Goal: Download file/media

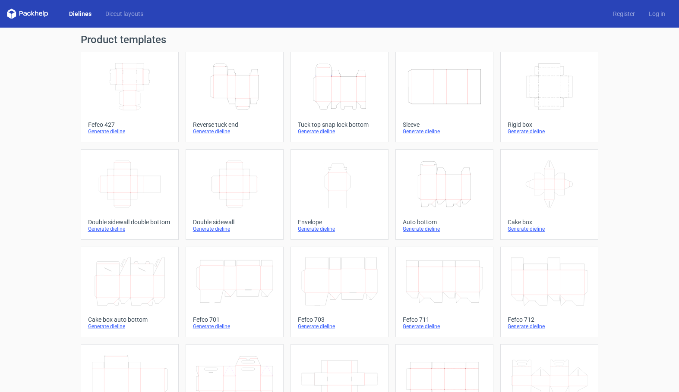
click at [348, 90] on icon "Height Depth Width" at bounding box center [339, 87] width 76 height 48
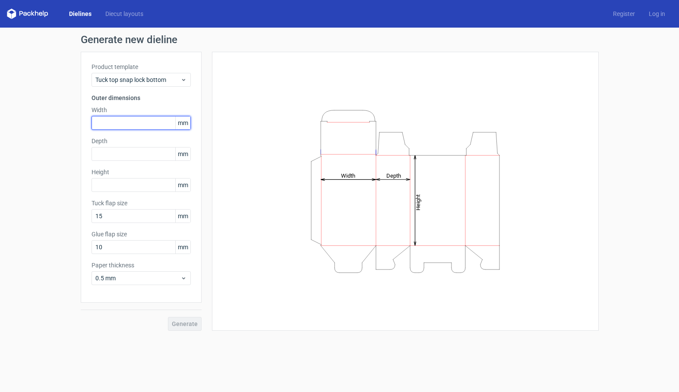
click at [115, 123] on input "text" at bounding box center [141, 123] width 99 height 14
type input "100"
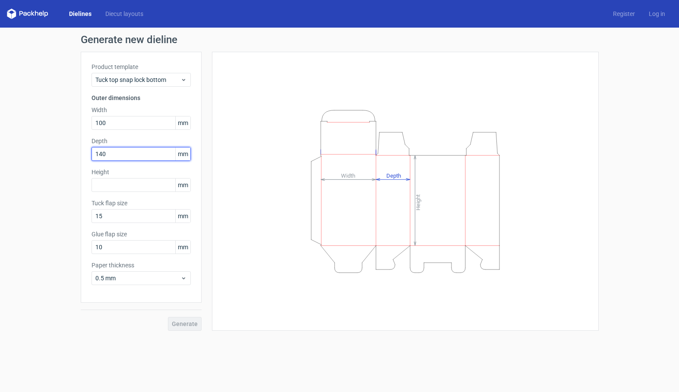
type input "140"
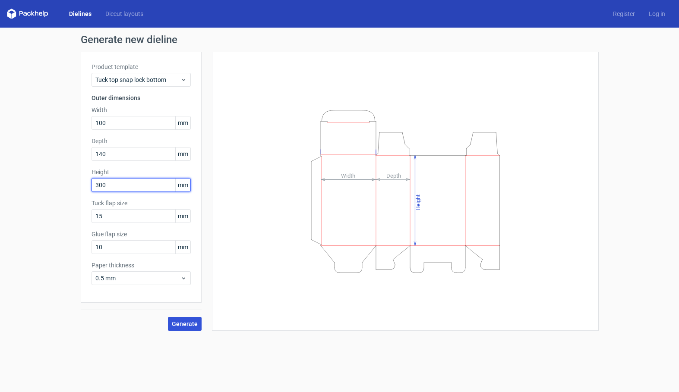
type input "300"
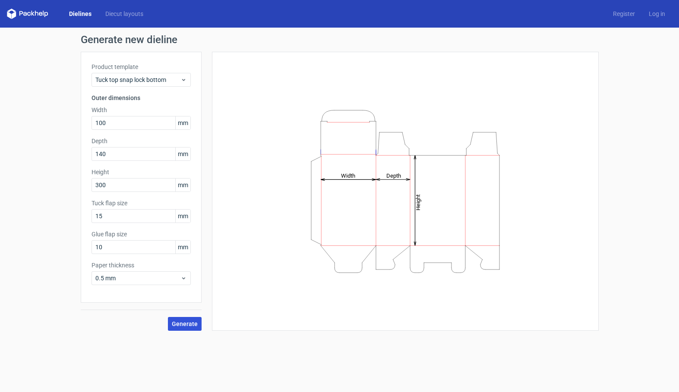
click at [182, 322] on button "Generate" at bounding box center [185, 324] width 34 height 14
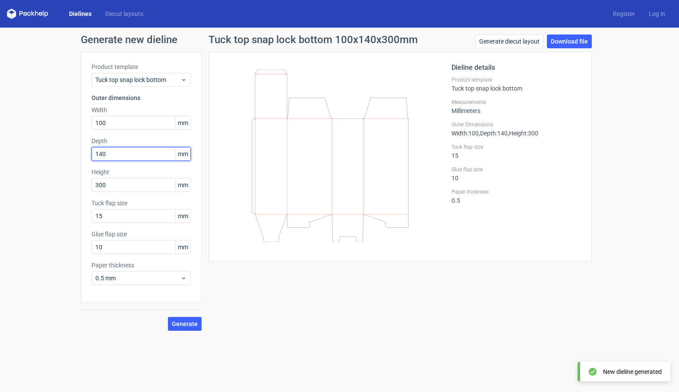
click at [114, 157] on input "140" at bounding box center [141, 154] width 99 height 14
click at [122, 124] on input "100" at bounding box center [141, 123] width 99 height 14
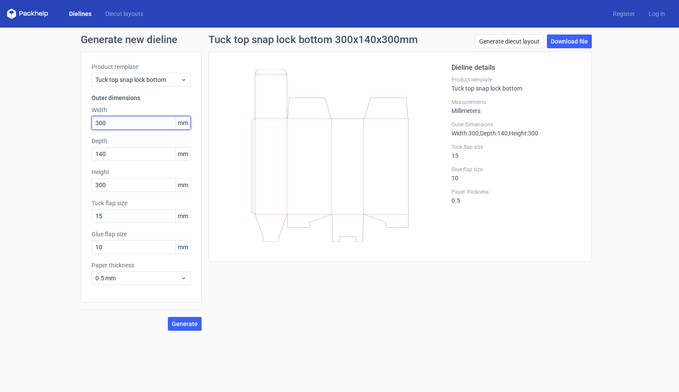
type input "300"
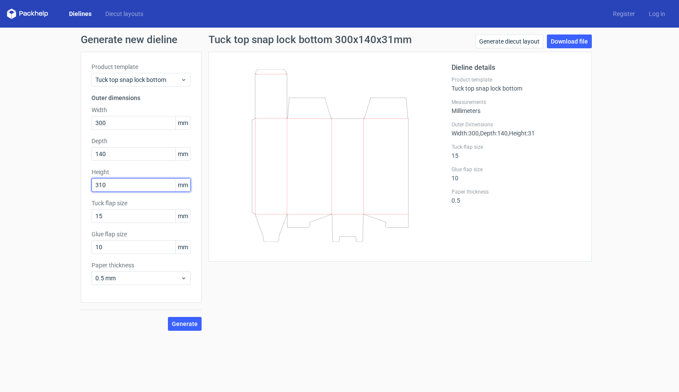
type input "310"
click at [170, 320] on button "Generate" at bounding box center [185, 324] width 34 height 14
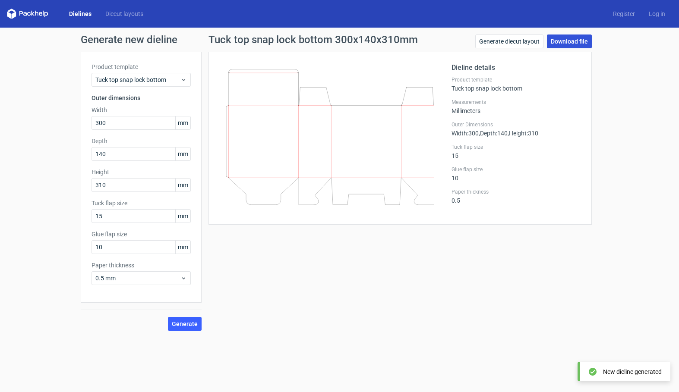
click at [572, 45] on link "Download file" at bounding box center [569, 42] width 45 height 14
